Goal: Check status

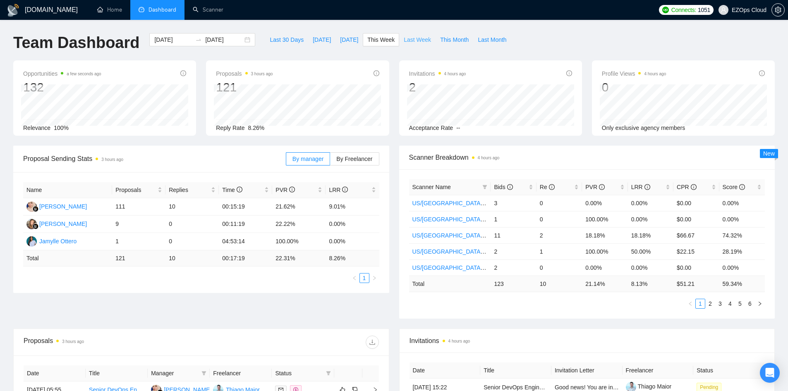
click at [410, 43] on span "Last Week" at bounding box center [417, 39] width 27 height 9
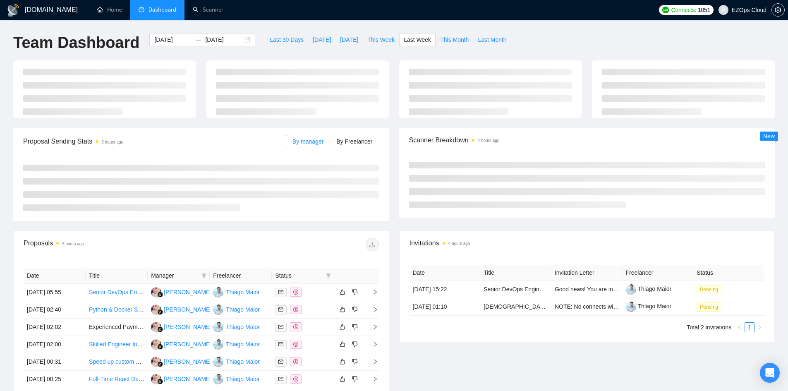
type input "[DATE]"
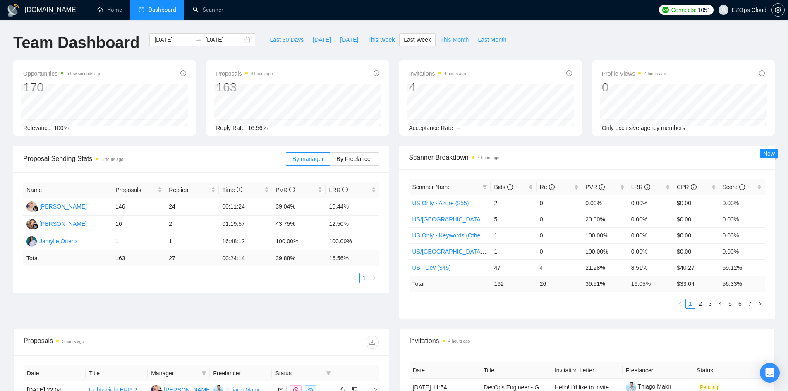
click at [449, 36] on span "This Month" at bounding box center [454, 39] width 29 height 9
type input "[DATE]"
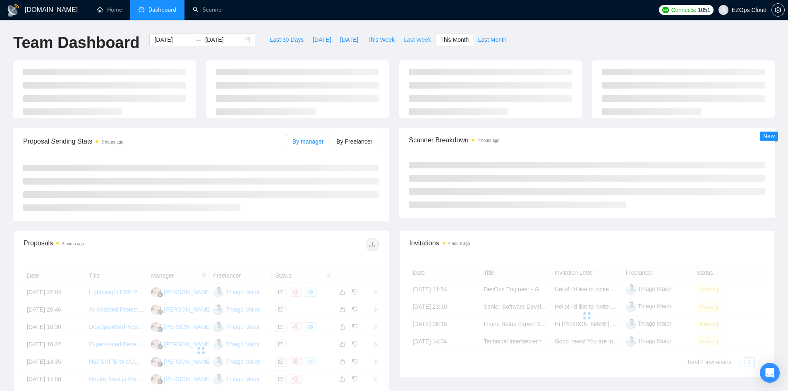
click at [409, 38] on span "Last Week" at bounding box center [417, 39] width 27 height 9
type input "[DATE]"
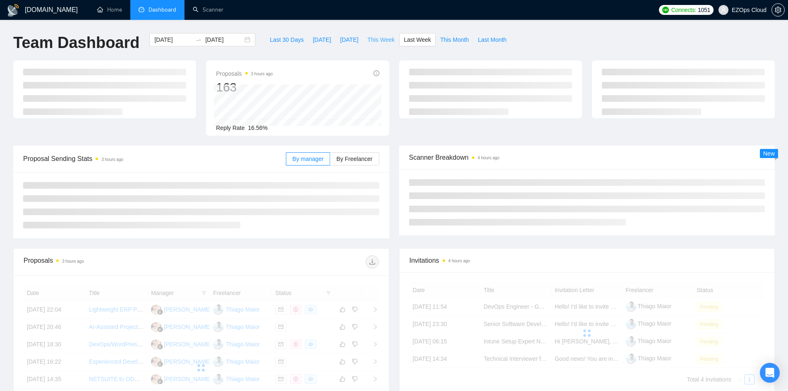
click at [380, 37] on span "This Week" at bounding box center [380, 39] width 27 height 9
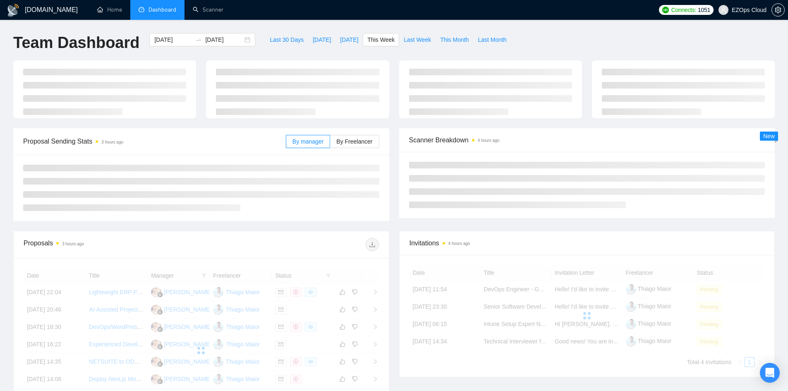
type input "[DATE]"
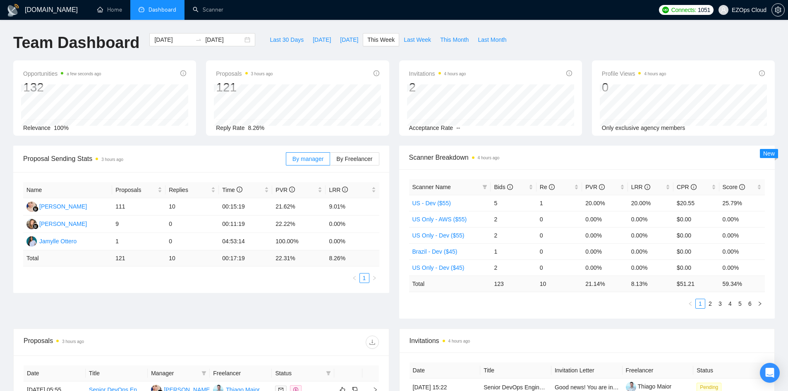
click at [575, 45] on div "Team Dashboard [DATE] [DATE] Last 30 Days [DATE] [DATE] This Week Last Week Thi…" at bounding box center [394, 46] width 772 height 27
click at [775, 10] on icon "setting" at bounding box center [778, 10] width 7 height 7
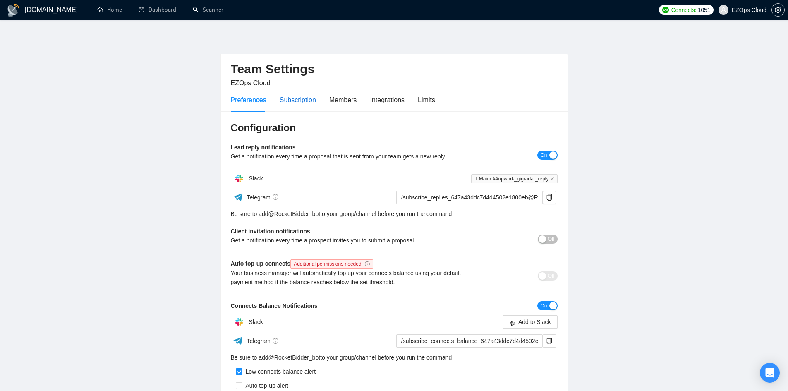
click at [303, 101] on div "Subscription" at bounding box center [298, 100] width 36 height 10
